Goal: Find specific page/section

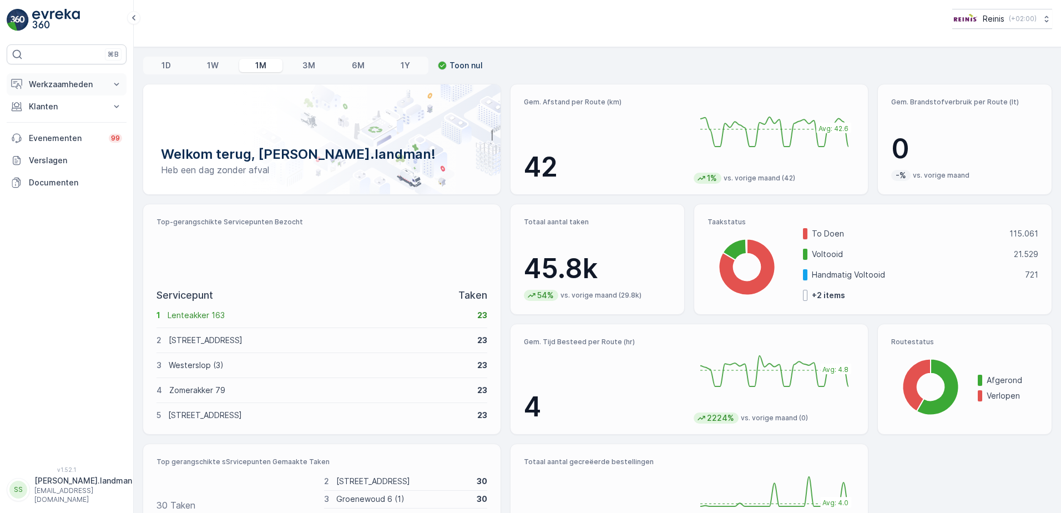
click at [62, 81] on p "Werkzaamheden" at bounding box center [66, 84] width 75 height 11
click at [43, 148] on p "Cockpit" at bounding box center [42, 149] width 29 height 11
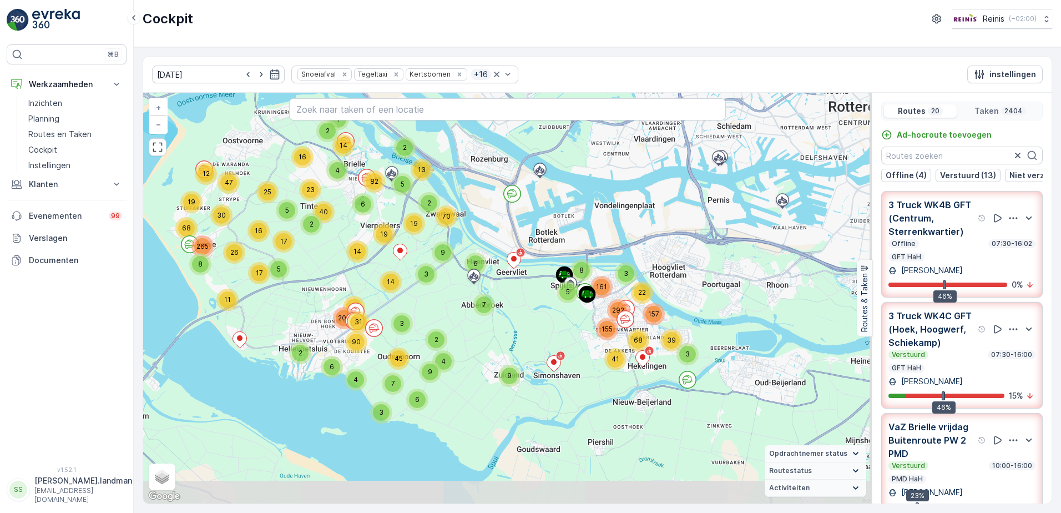
drag, startPoint x: 562, startPoint y: 393, endPoint x: 530, endPoint y: 326, distance: 74.7
click at [530, 326] on div "4 4 14 6 82 2 16 11 16 8 17 26 25 12 30 47 19 265 68 2 5 13 3 4 6 2 9 6 2 4 7 4…" at bounding box center [507, 298] width 728 height 410
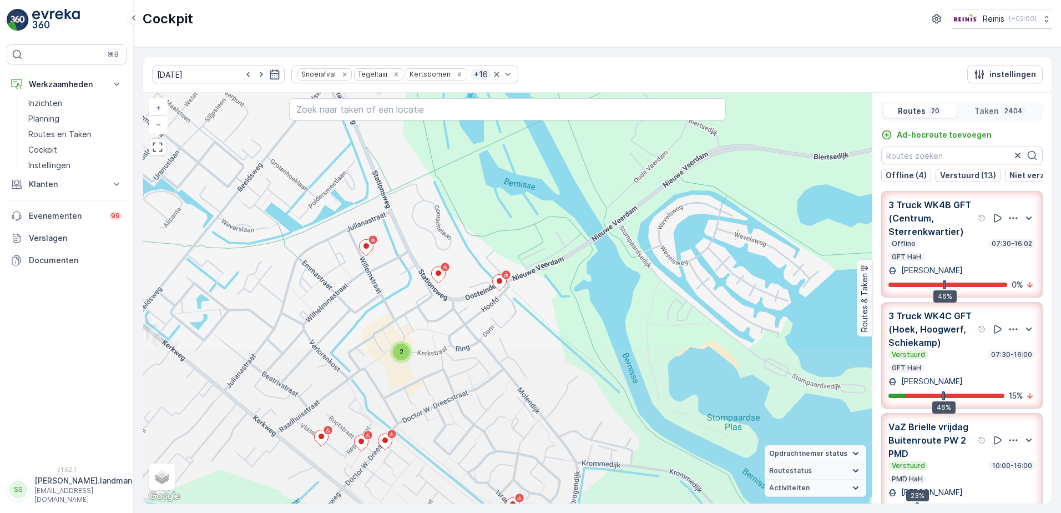
click at [536, 209] on div "2 3 2 2 2 2 4 2 2 3 4 2 2 2 2 2 4 2 2 2 2 2 2 2 2 2 2 2 2 2 3 2 3 3 2 2 3 2 3 2…" at bounding box center [507, 298] width 728 height 410
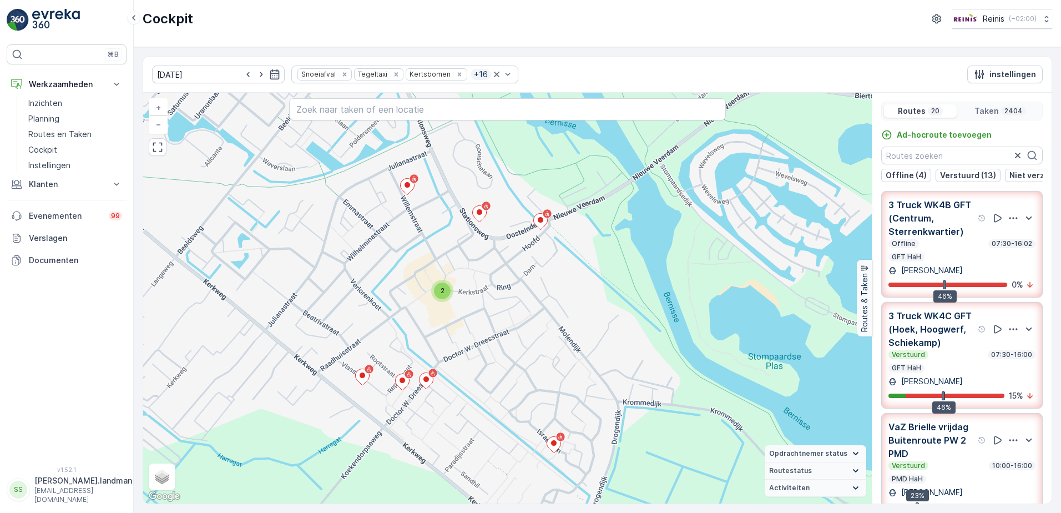
drag, startPoint x: 441, startPoint y: 367, endPoint x: 482, endPoint y: 306, distance: 73.5
click at [482, 306] on div "2 3 2 2 2 2 4 2 2 3 4 2 2 2 2 2 4 2 2 2 2 2 2 2 2 2 2 2 2 2 3 2 3 3 2 2 3 2 3 2…" at bounding box center [507, 298] width 728 height 410
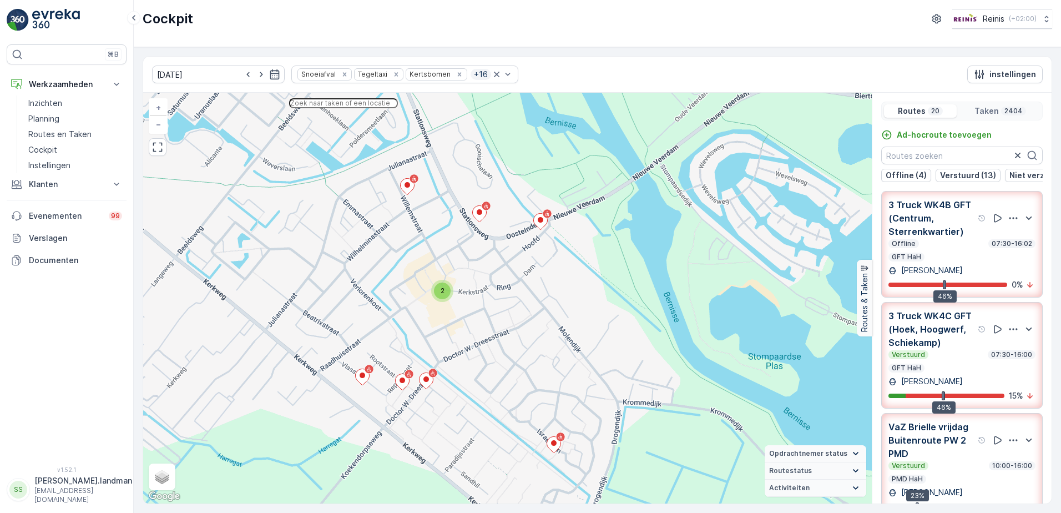
click at [386, 103] on input "text" at bounding box center [343, 103] width 109 height 10
click at [444, 299] on div "2" at bounding box center [442, 291] width 22 height 22
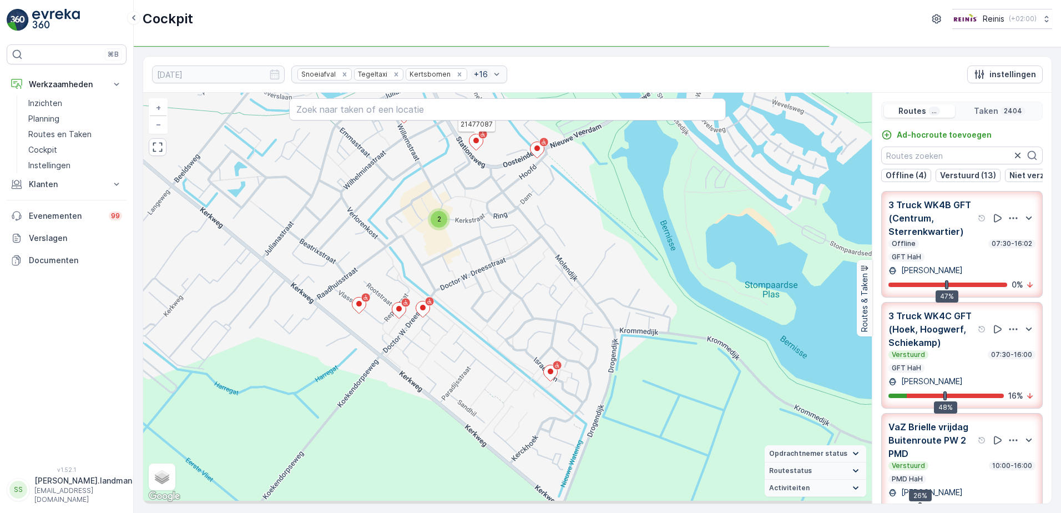
drag, startPoint x: 463, startPoint y: 260, endPoint x: 465, endPoint y: 253, distance: 6.5
click at [465, 253] on div "4 3 3 4 2 2 2 2 2 6 4 2 3 4 2 5 2 2 3 2 2 5 7 3 2 2 3 2 2 2 3 2 4 4 2 3 2 2 2 1…" at bounding box center [507, 298] width 728 height 410
